Goal: Information Seeking & Learning: Find specific fact

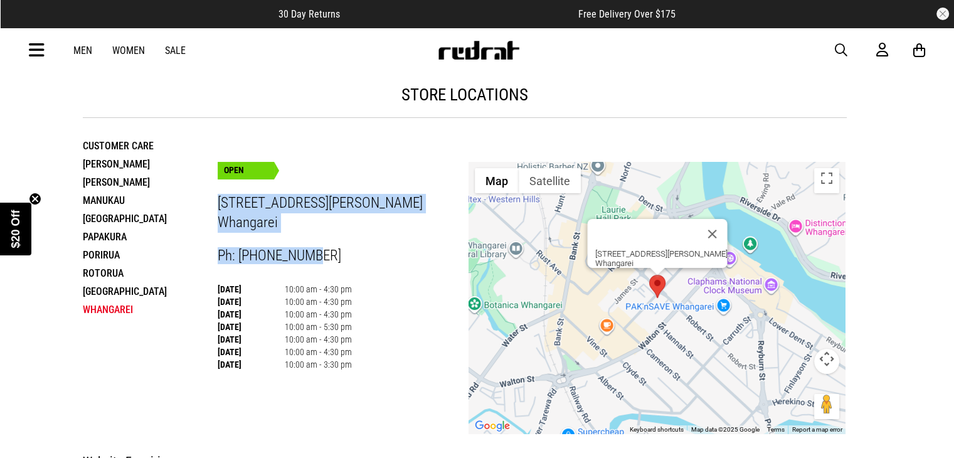
click at [313, 13] on span "30 Day Returns" at bounding box center [309, 14] width 61 height 12
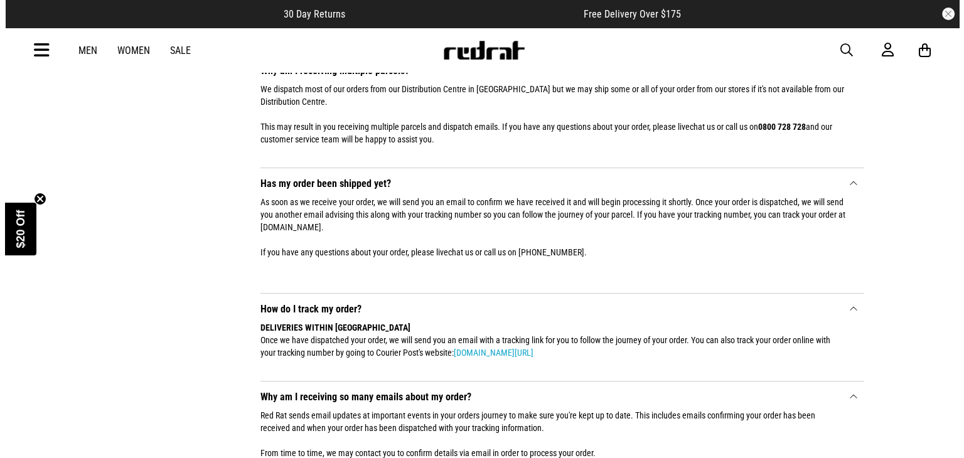
scroll to position [188, 0]
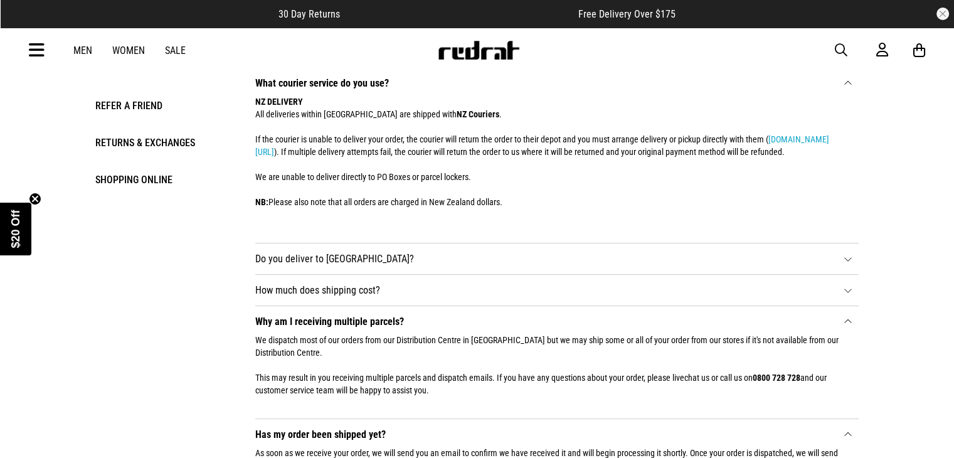
click at [315, 14] on span "30 Day Returns" at bounding box center [309, 14] width 61 height 12
click at [40, 46] on icon at bounding box center [37, 50] width 16 height 21
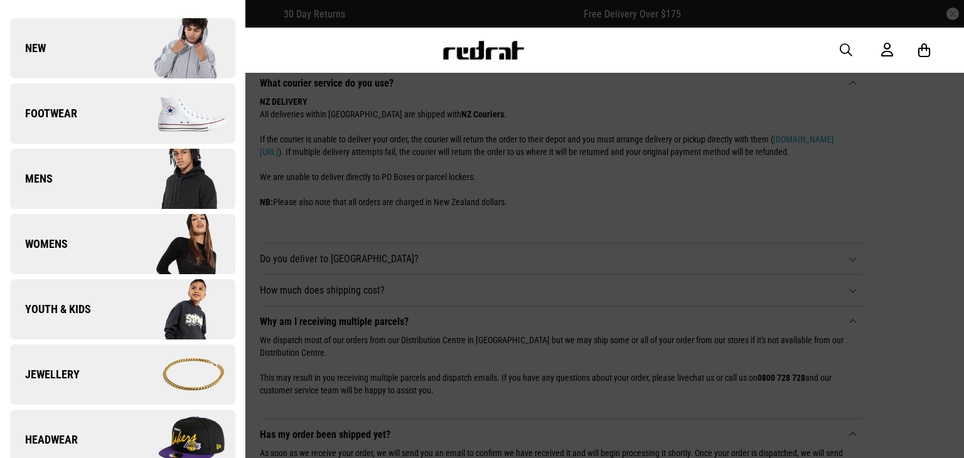
scroll to position [125, 0]
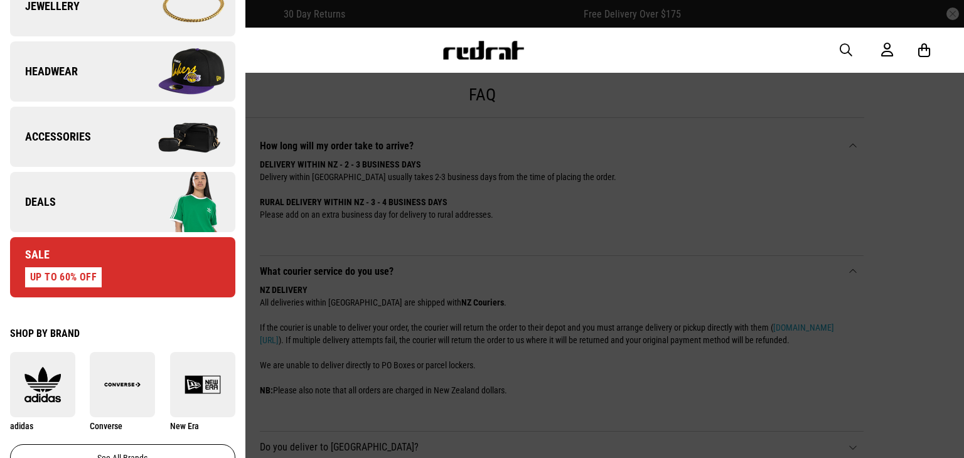
scroll to position [502, 0]
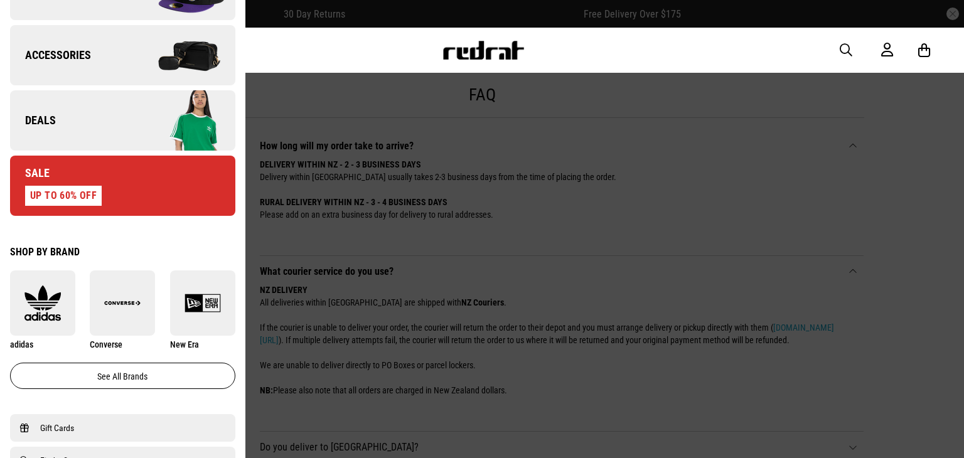
click at [58, 110] on link "Deals" at bounding box center [122, 120] width 225 height 60
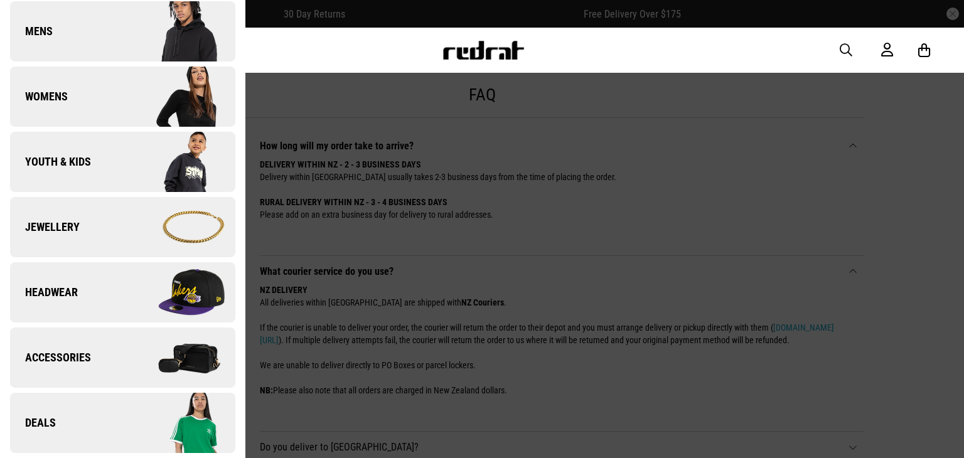
scroll to position [0, 0]
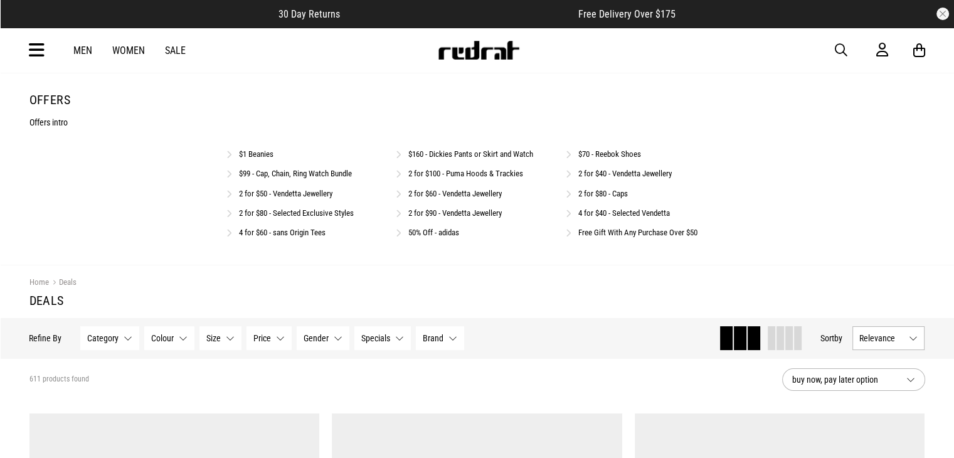
click at [454, 174] on link "2 for $100 - Puma Hoods & Trackies" at bounding box center [465, 173] width 115 height 9
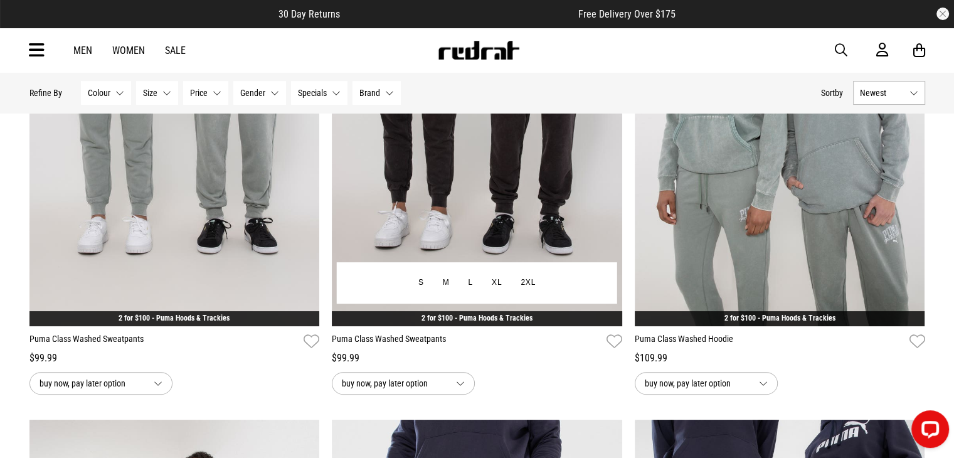
scroll to position [314, 0]
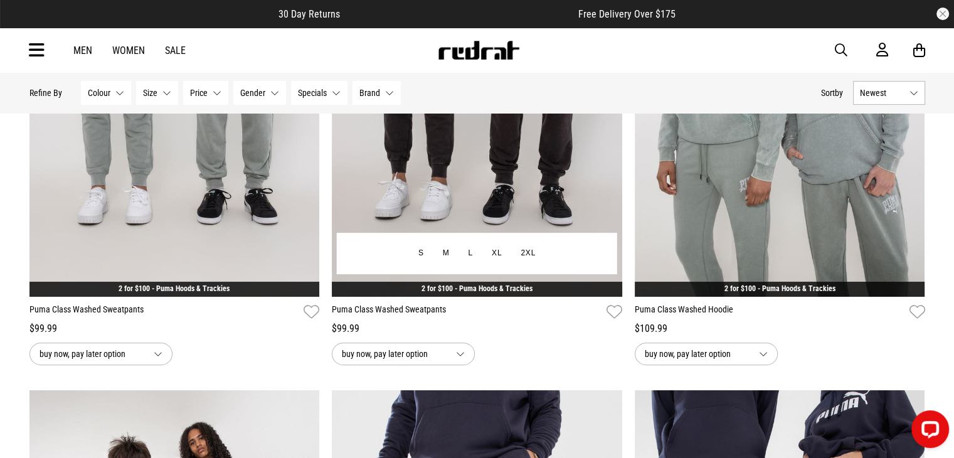
click at [444, 289] on link "2 for $100 - Puma Hoods & Trackies" at bounding box center [477, 288] width 111 height 9
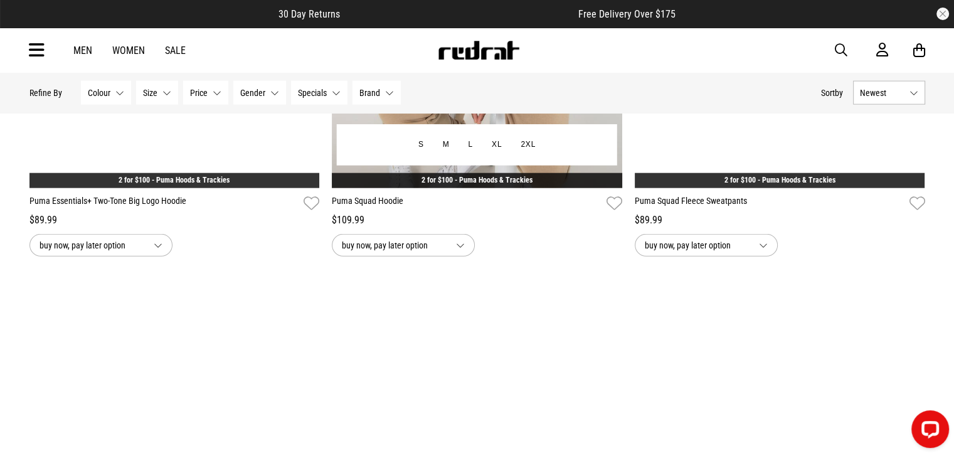
scroll to position [2921, 0]
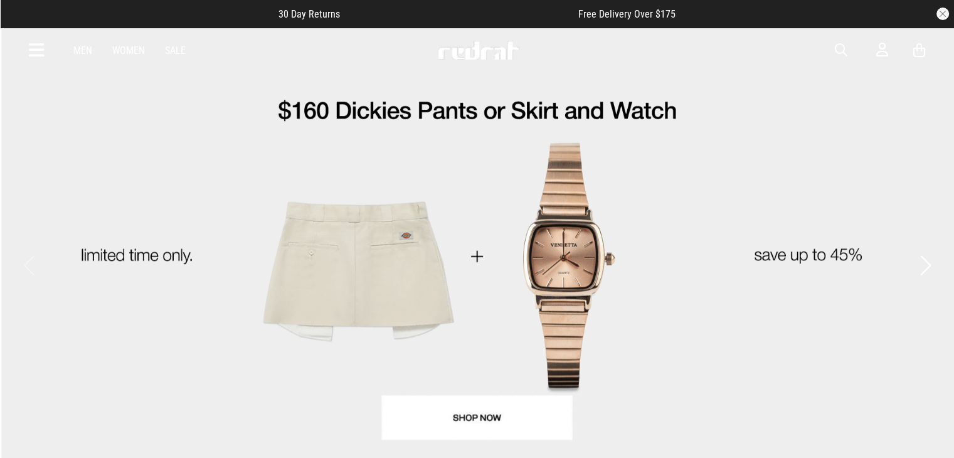
click at [837, 50] on span "button" at bounding box center [841, 50] width 13 height 15
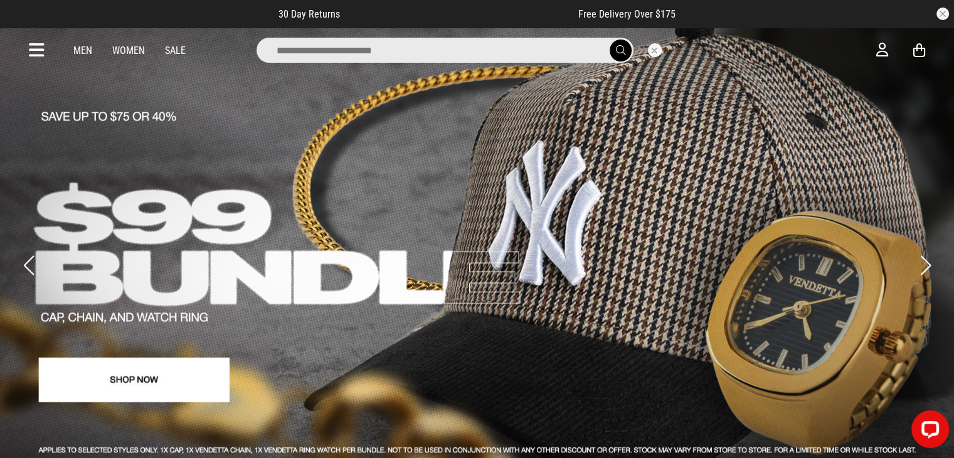
click at [356, 53] on input "search" at bounding box center [445, 50] width 377 height 25
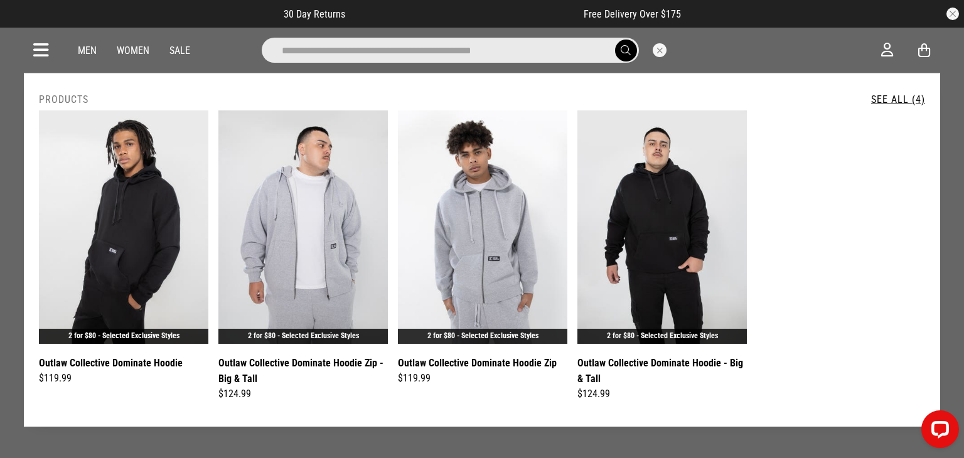
type input "**********"
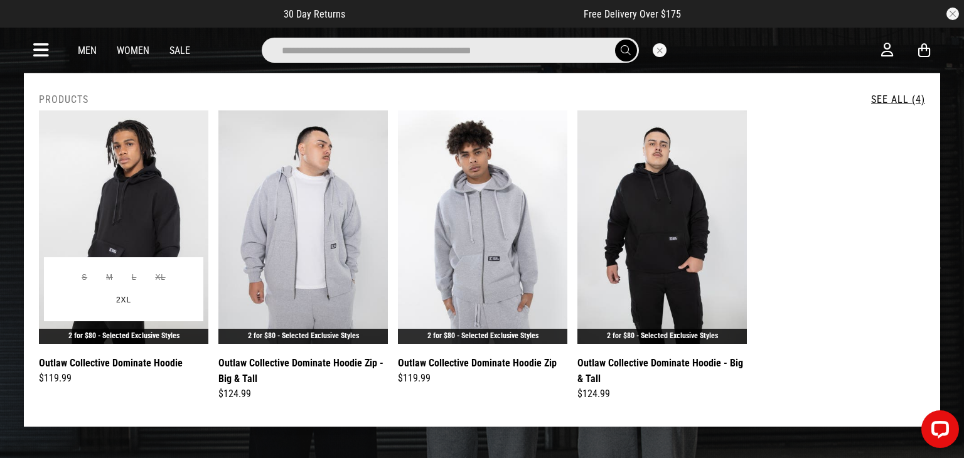
click at [132, 222] on img at bounding box center [123, 226] width 169 height 233
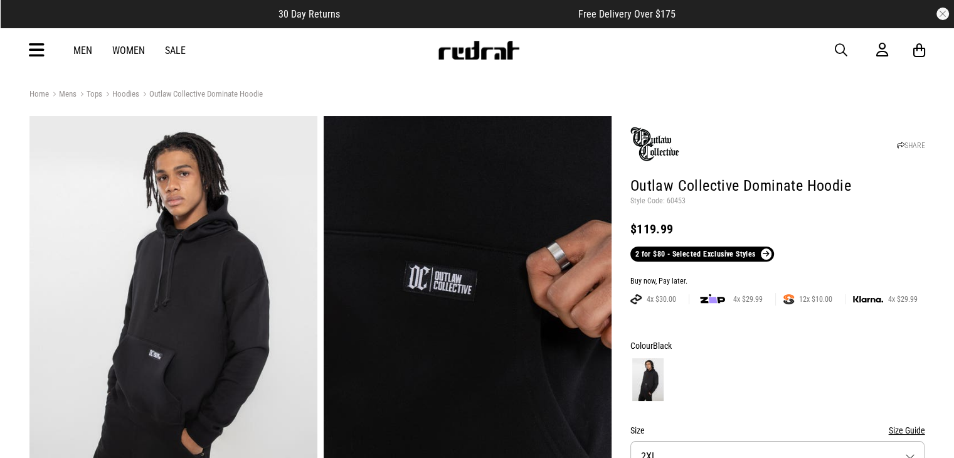
click at [680, 201] on p "Style Code: 60453" at bounding box center [778, 201] width 295 height 10
copy p "60453"
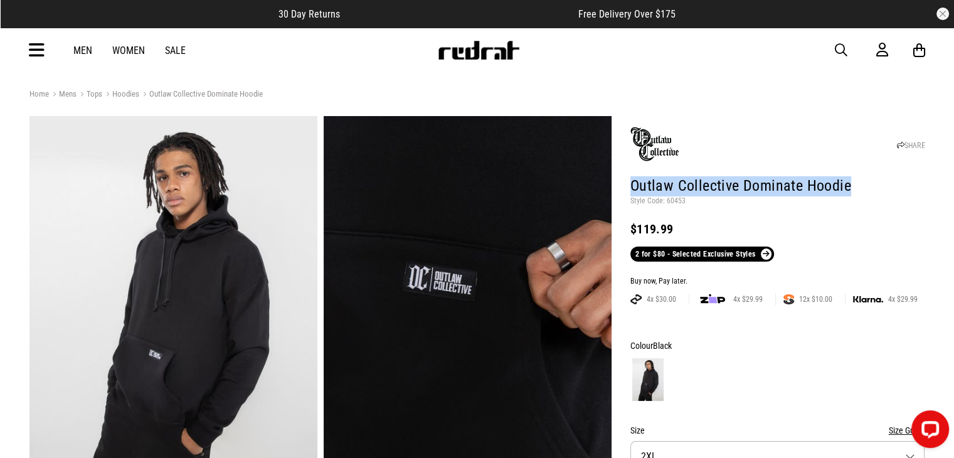
drag, startPoint x: 632, startPoint y: 184, endPoint x: 872, endPoint y: 184, distance: 239.1
click at [872, 184] on h1 "Outlaw Collective Dominate Hoodie" at bounding box center [778, 186] width 295 height 20
copy h1 "Outlaw Collective Dominate Hoodie"
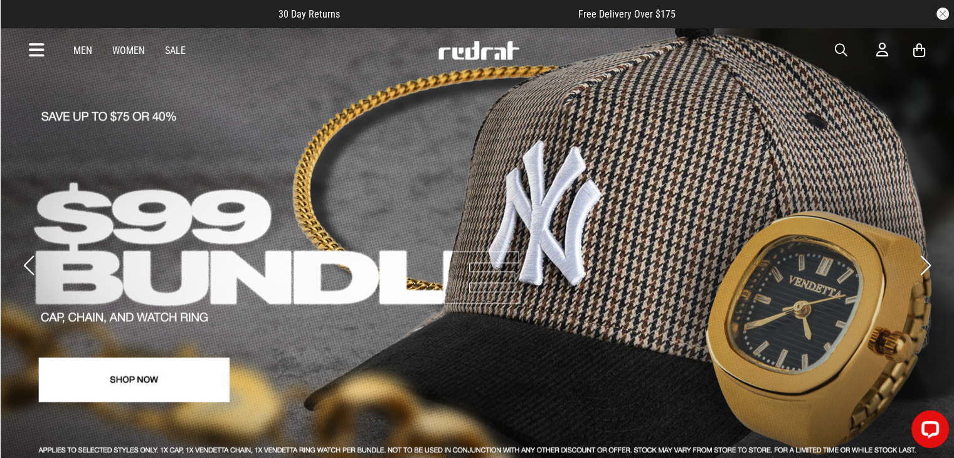
click at [841, 51] on span "button" at bounding box center [841, 50] width 13 height 15
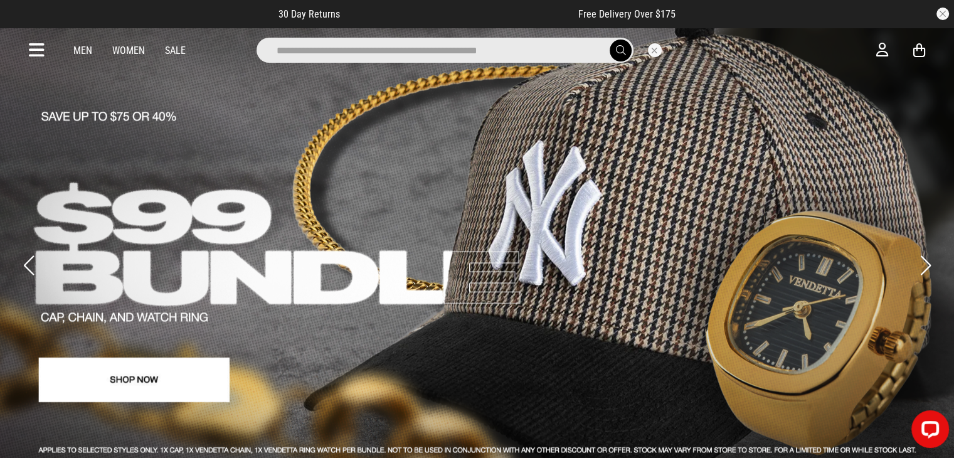
type input "**********"
click at [610, 40] on button "submit" at bounding box center [621, 51] width 22 height 22
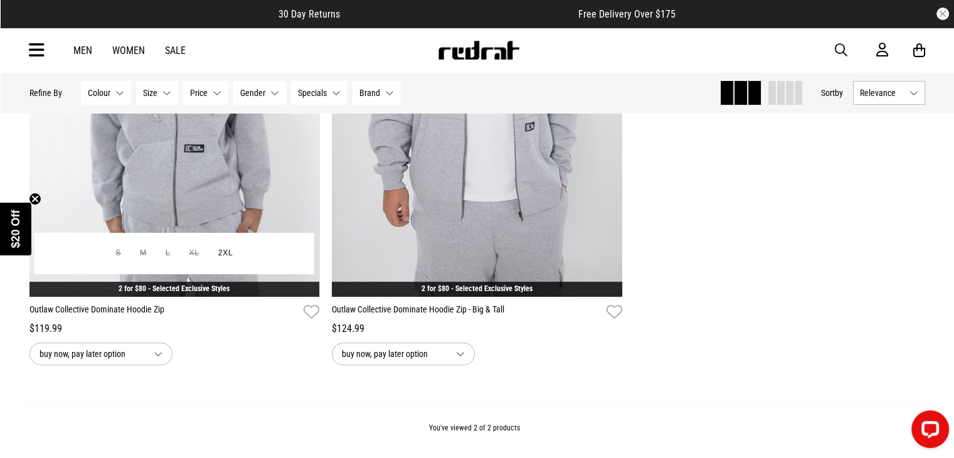
click at [134, 198] on img at bounding box center [174, 93] width 291 height 407
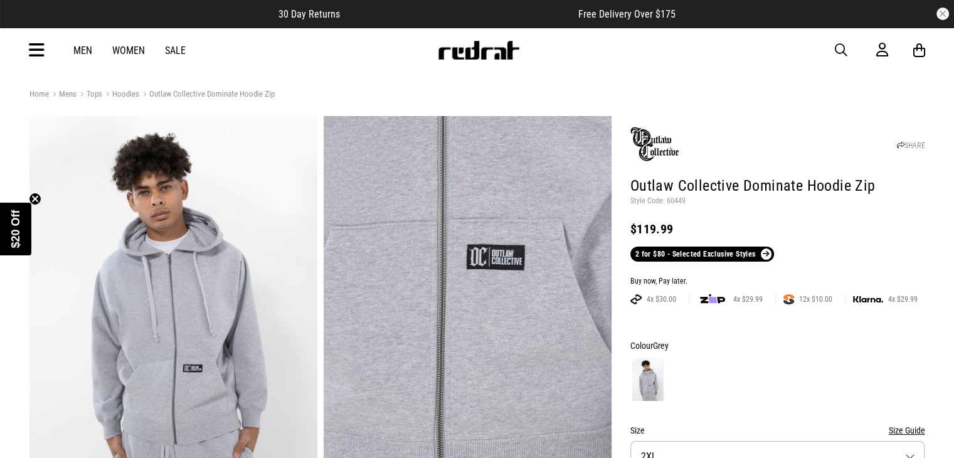
click at [676, 201] on p "Style Code: 60449" at bounding box center [778, 201] width 295 height 10
copy p "60449"
